Goal: Navigation & Orientation: Find specific page/section

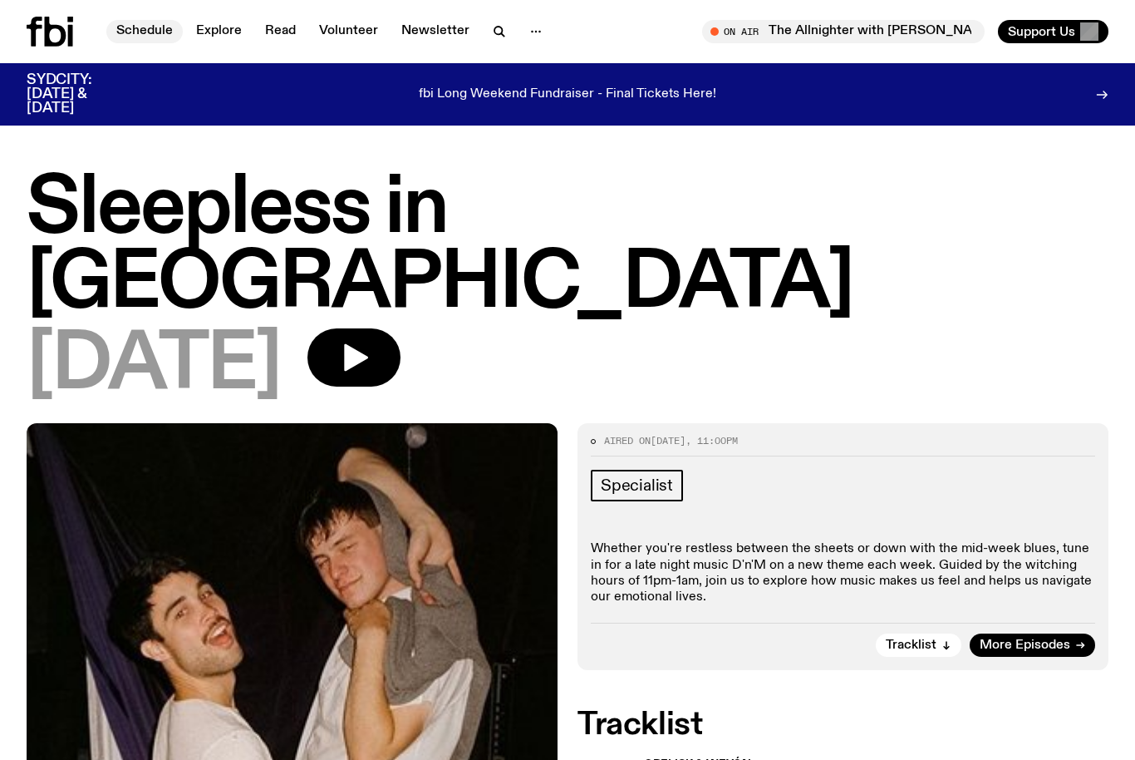
click at [135, 28] on link "Schedule" at bounding box center [144, 31] width 76 height 23
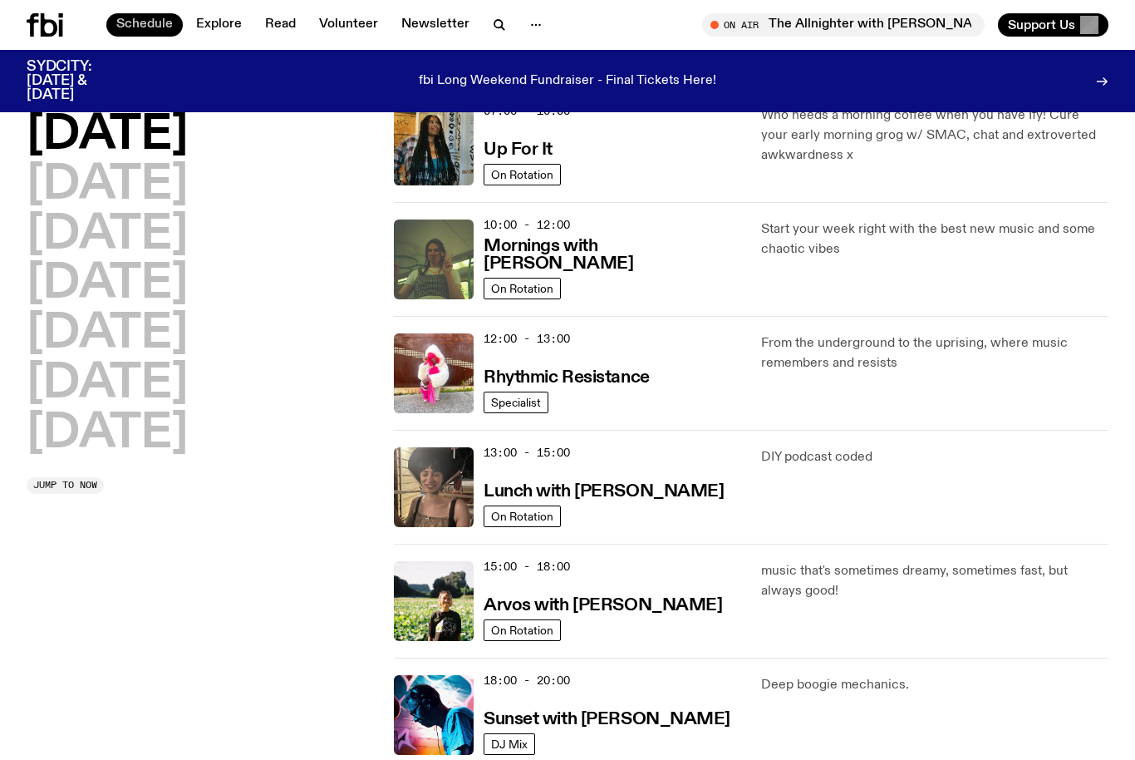
scroll to position [185, 0]
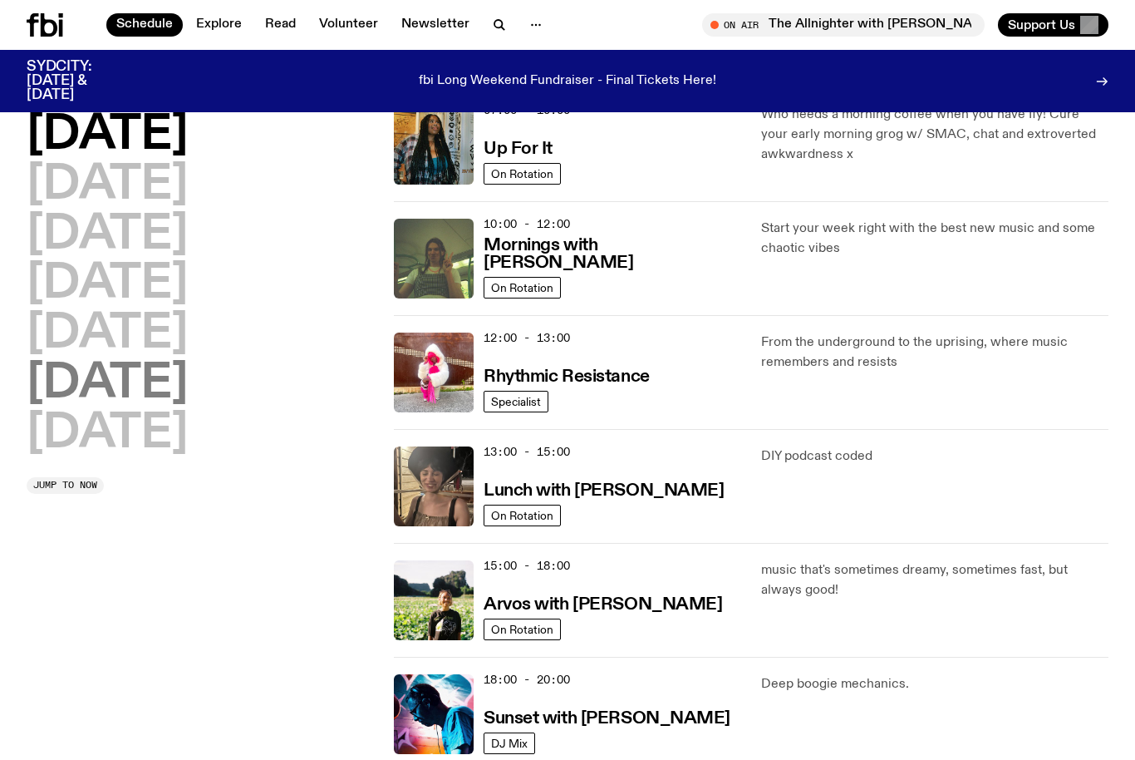
click at [62, 377] on h2 "[DATE]" at bounding box center [107, 384] width 161 height 47
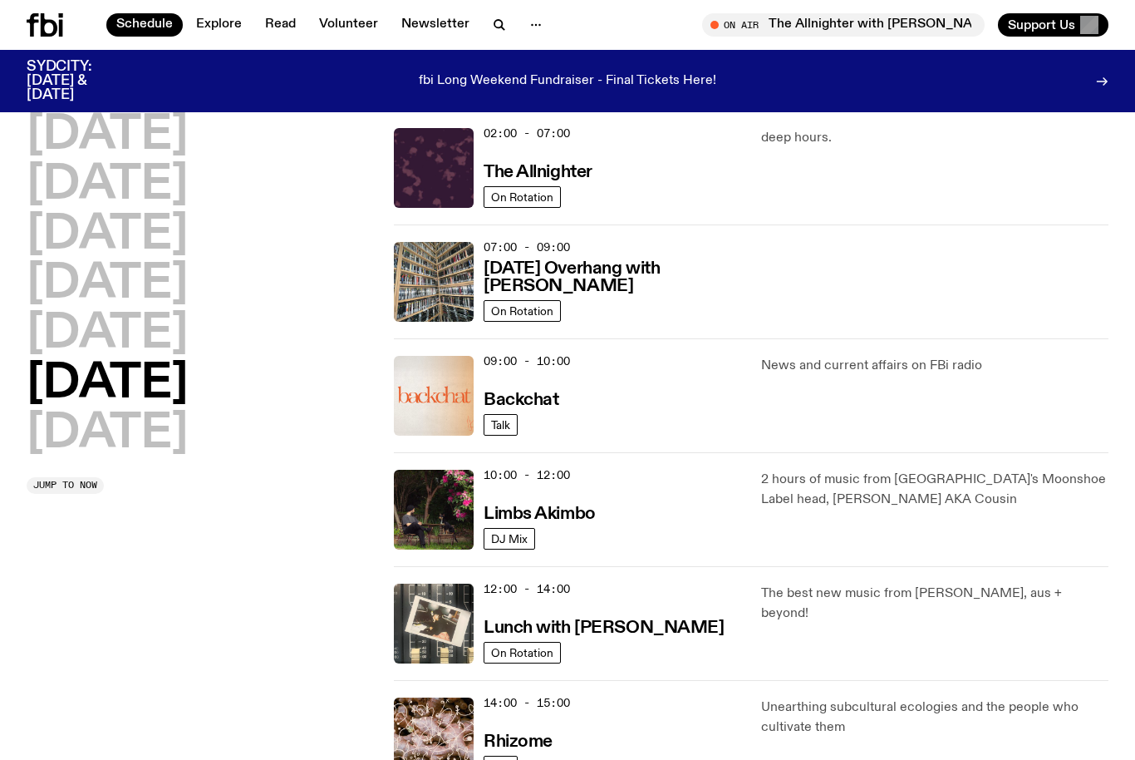
scroll to position [160, 0]
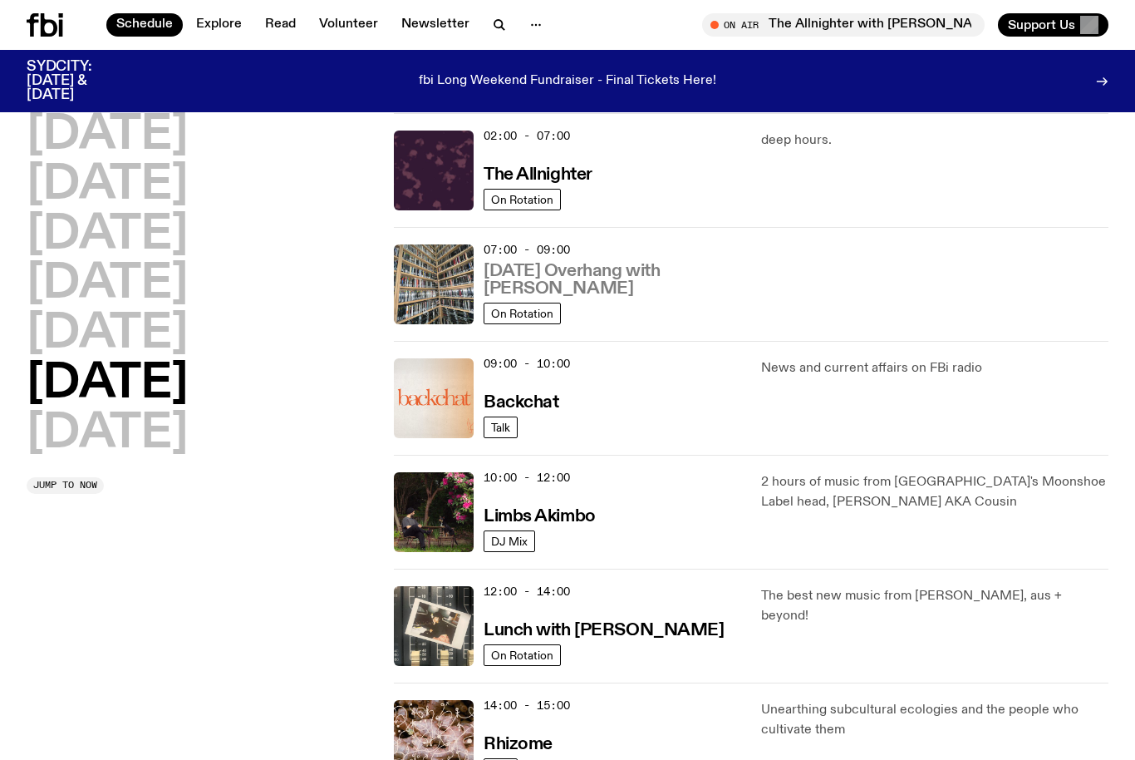
click at [695, 275] on h3 "[DATE] Overhang with [PERSON_NAME]" at bounding box center [613, 280] width 258 height 35
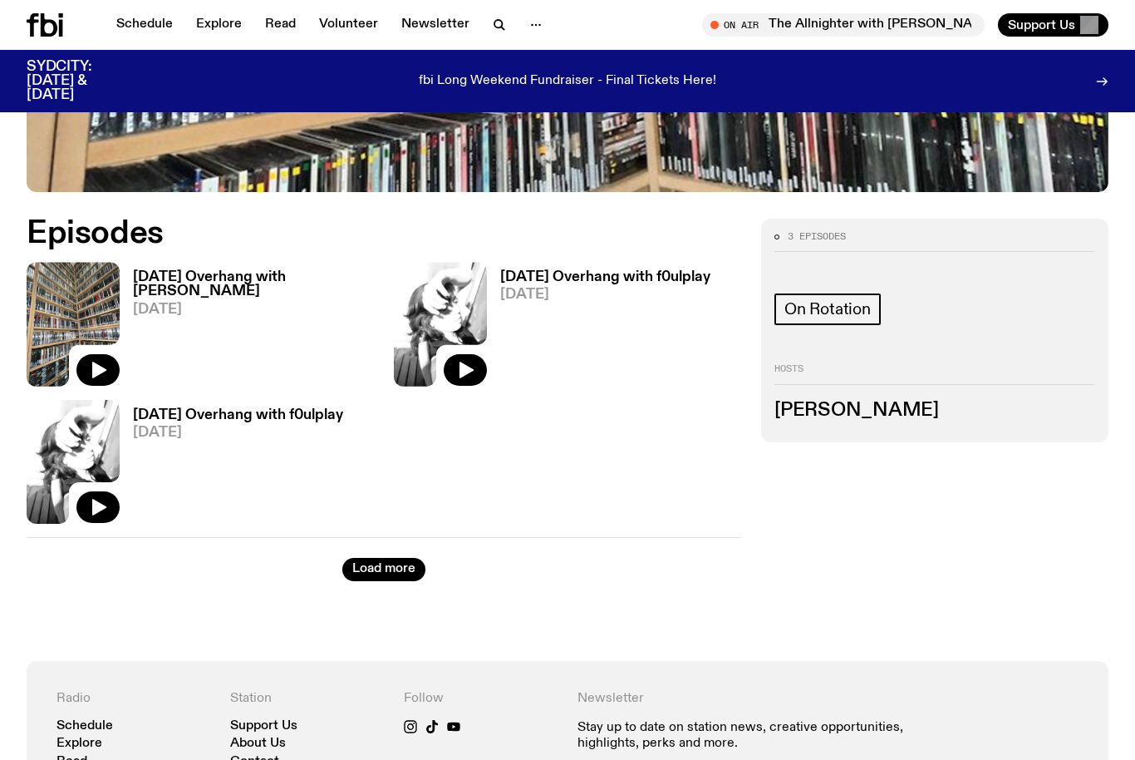
scroll to position [731, 0]
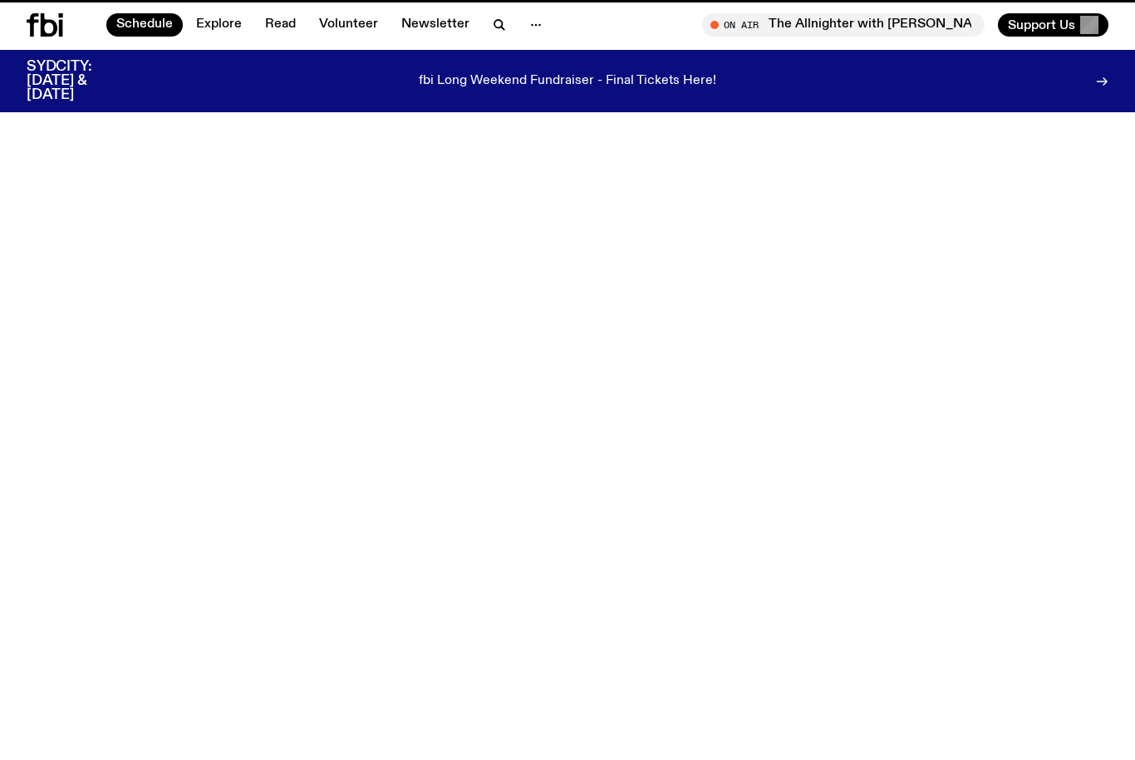
scroll to position [160, 0]
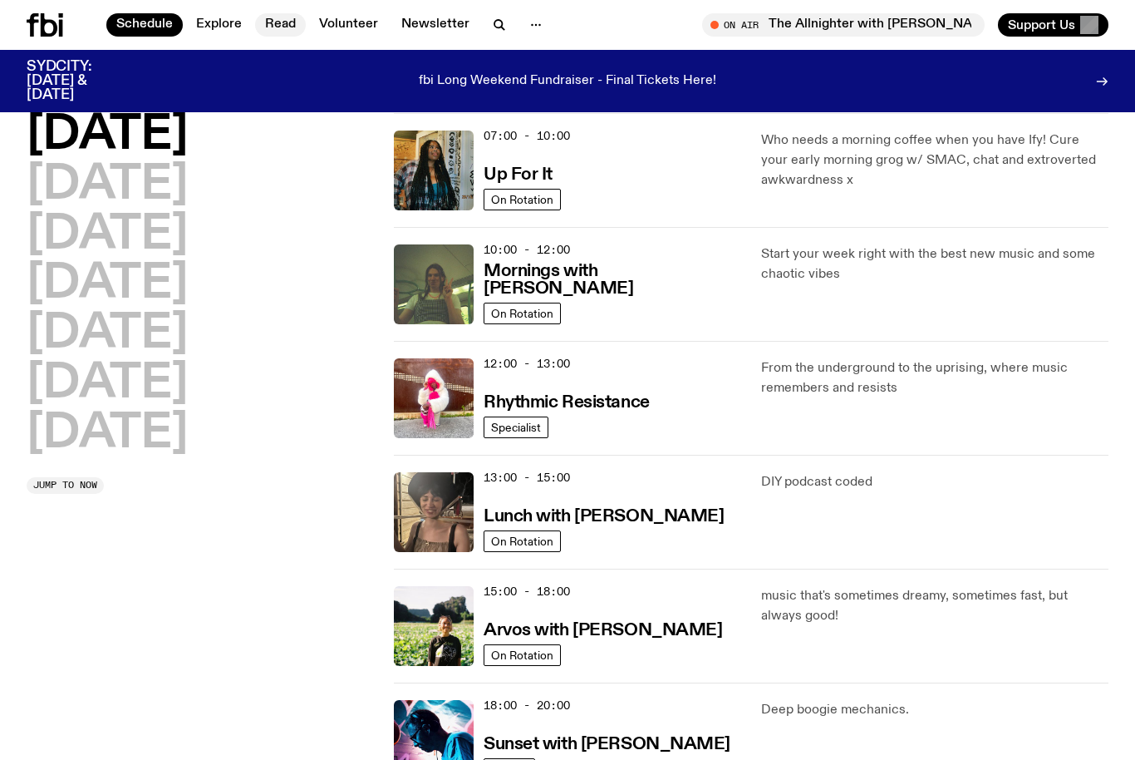
click at [281, 23] on link "Read" at bounding box center [280, 24] width 51 height 23
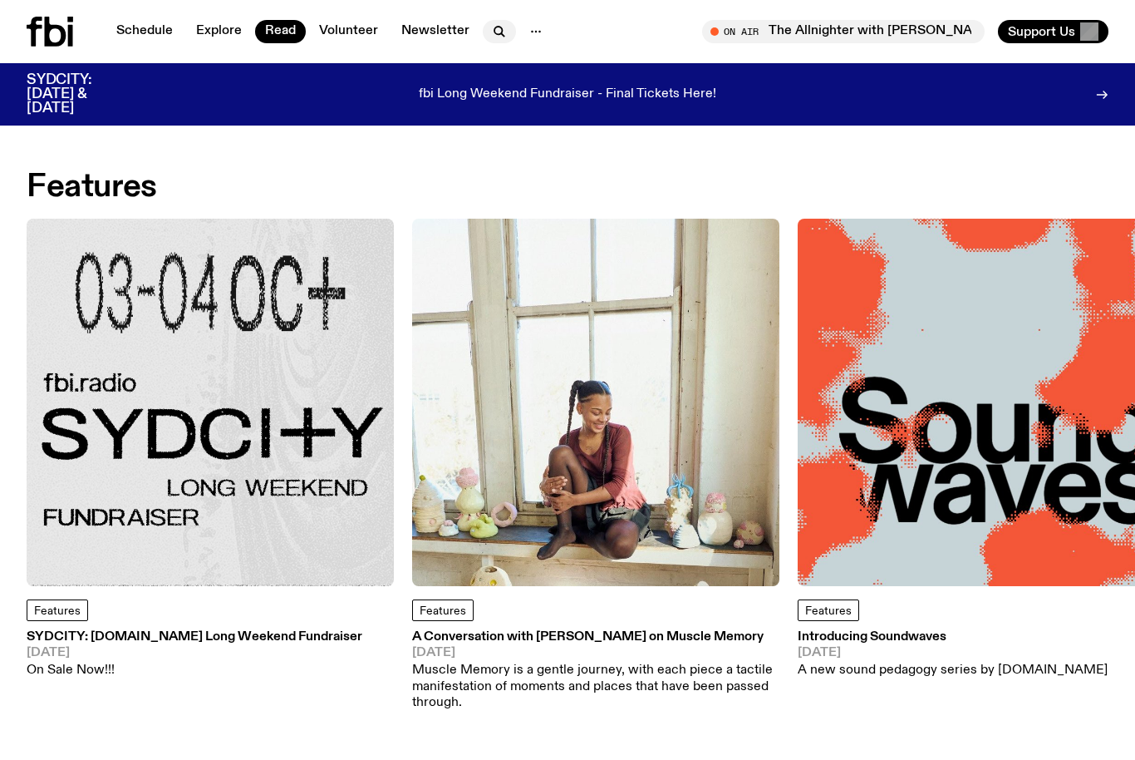
click at [490, 37] on icon "button" at bounding box center [500, 32] width 20 height 20
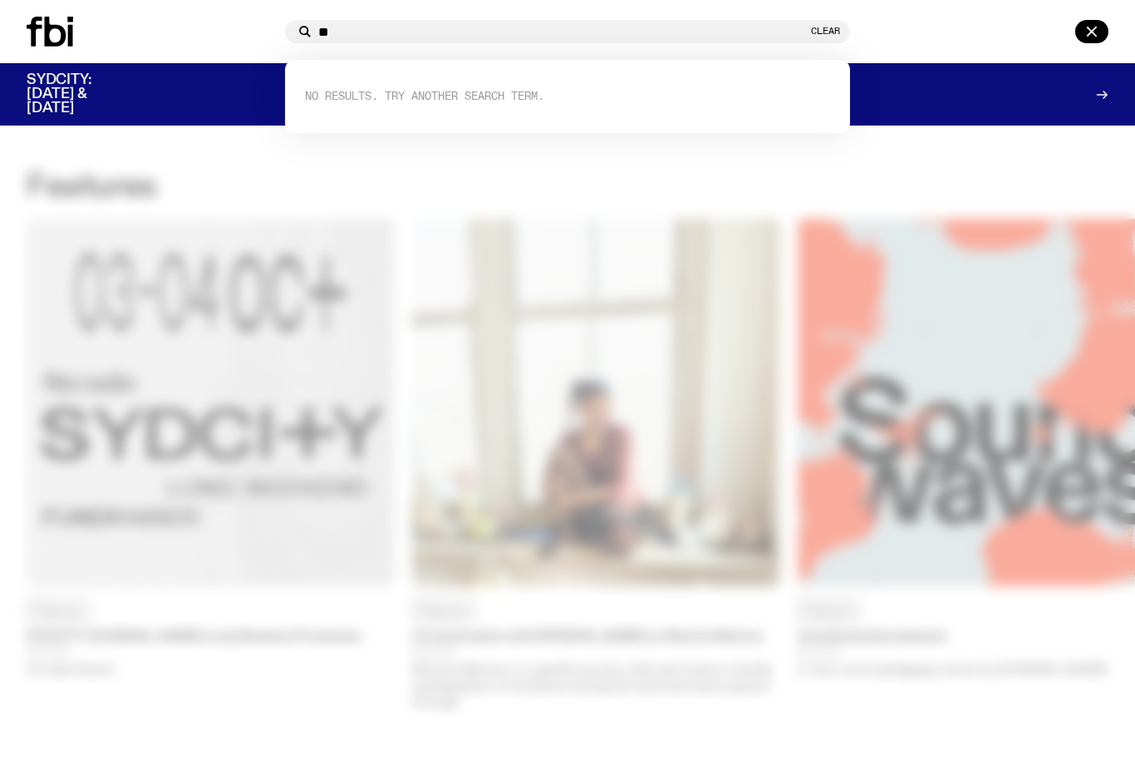
type input "*"
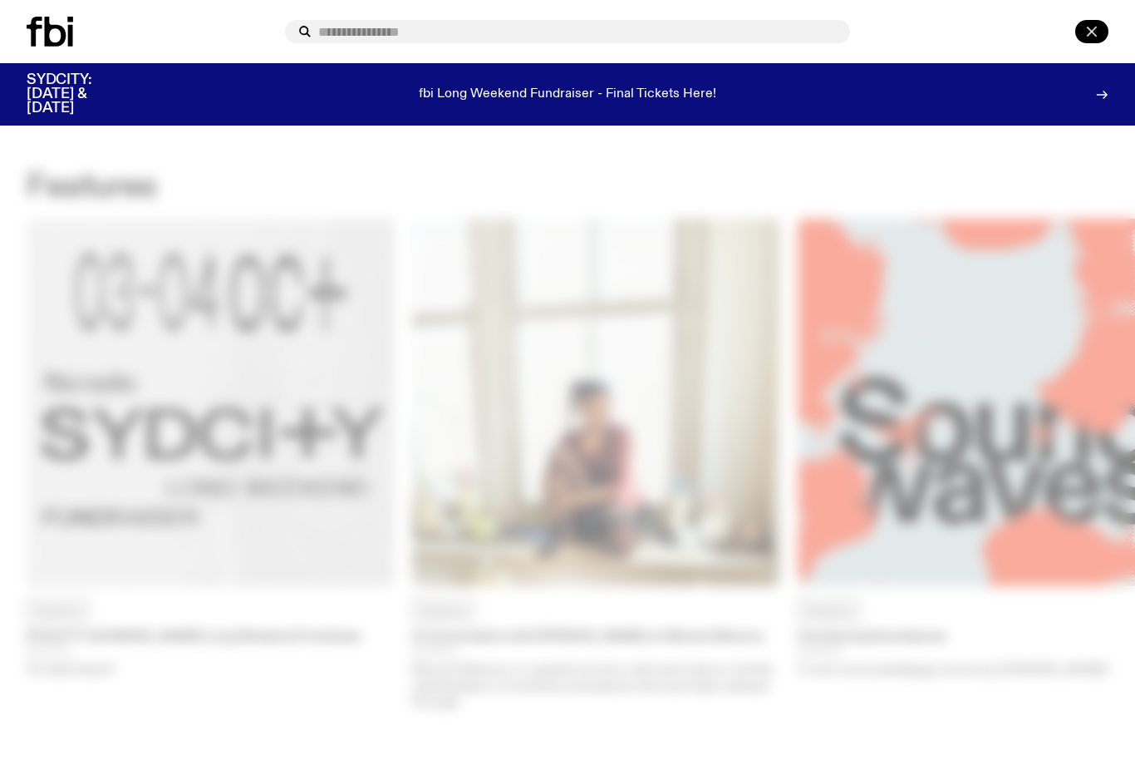
click at [1086, 34] on icon "button" at bounding box center [1092, 32] width 20 height 20
